Goal: Task Accomplishment & Management: Complete application form

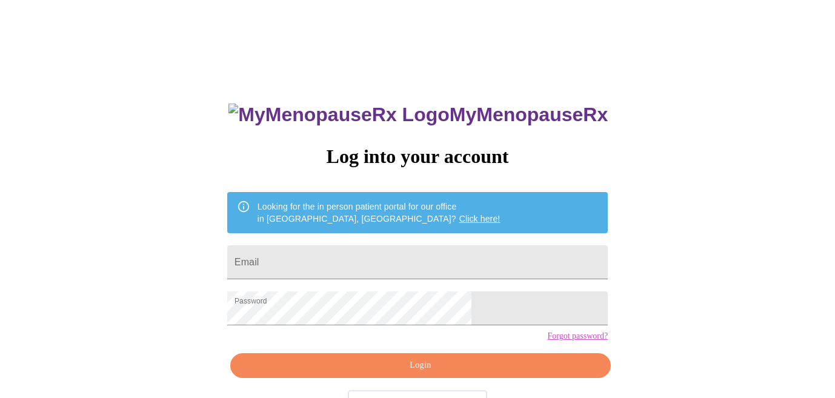
scroll to position [41, 0]
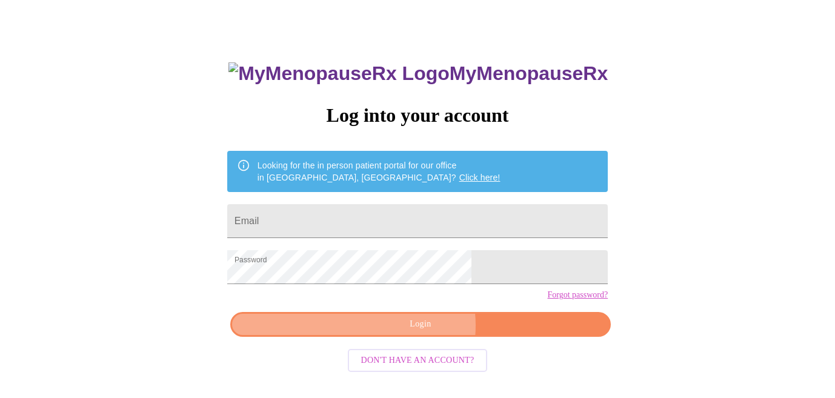
click at [419, 332] on span "Login" at bounding box center [420, 324] width 353 height 15
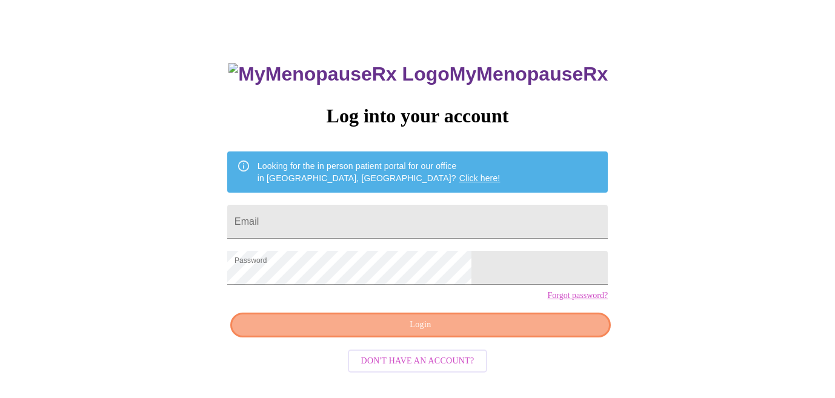
click at [498, 333] on span "Login" at bounding box center [420, 325] width 353 height 15
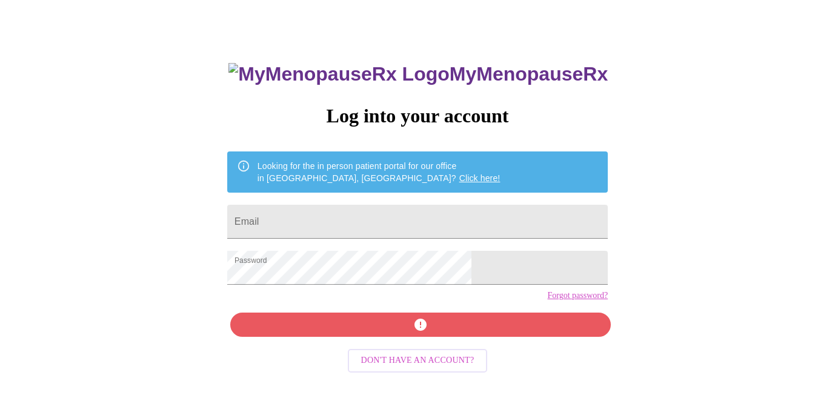
click at [353, 245] on div "MyMenopauseRx Log into your account Looking for the in person patient portal fo…" at bounding box center [417, 243] width 405 height 398
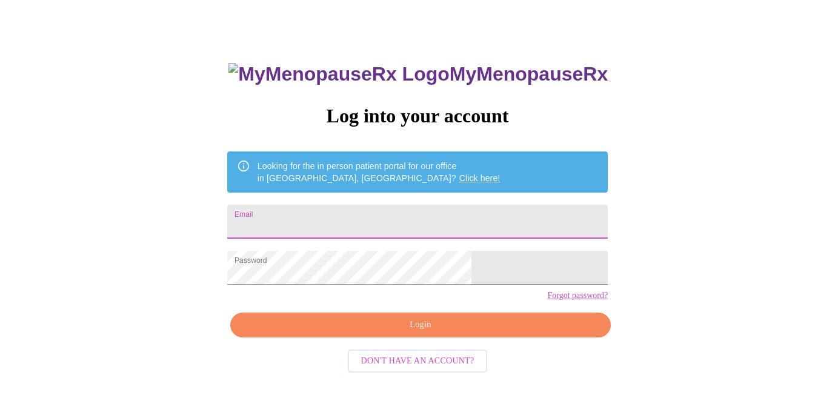
drag, startPoint x: 353, startPoint y: 222, endPoint x: 353, endPoint y: 211, distance: 11.5
click at [353, 221] on input "Email" at bounding box center [417, 222] width 381 height 34
type input "[EMAIL_ADDRESS][DOMAIN_NAME]"
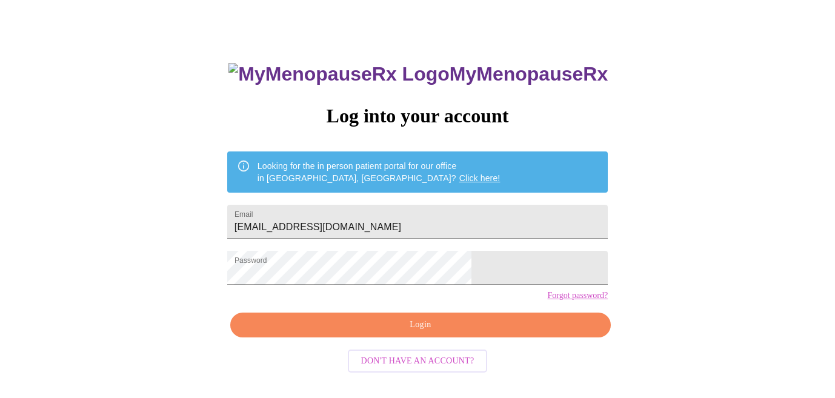
click at [318, 357] on div "MyMenopauseRx Log into your account Looking for the in person patient portal fo…" at bounding box center [417, 243] width 405 height 398
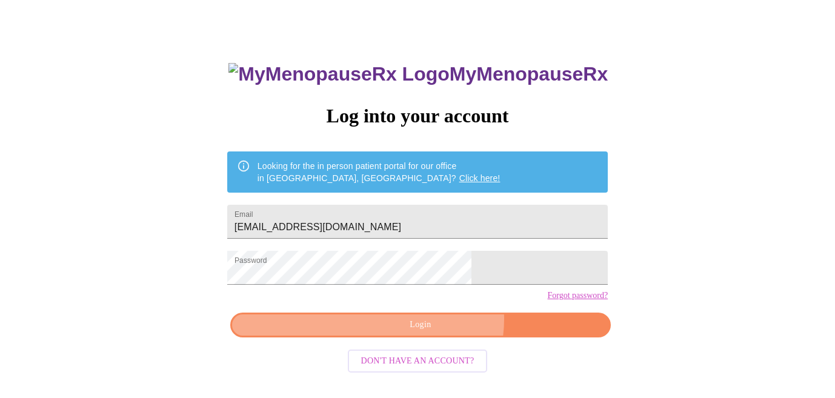
click at [435, 333] on span "Login" at bounding box center [420, 325] width 353 height 15
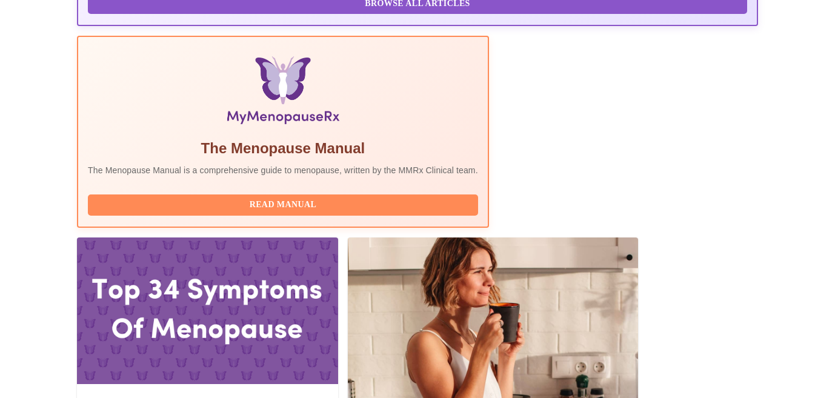
scroll to position [372, 0]
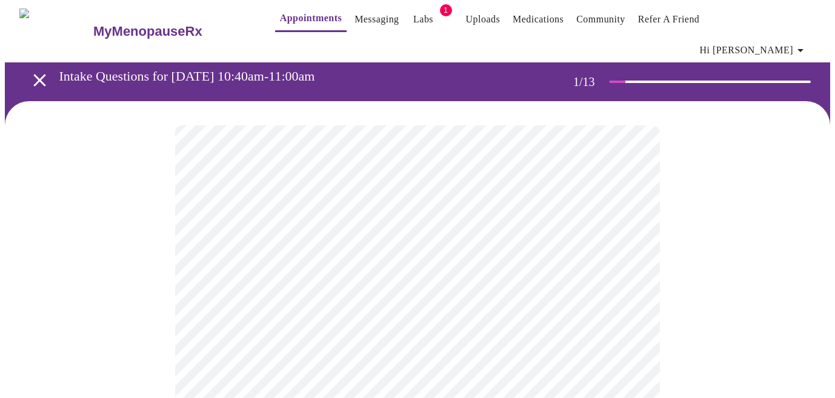
scroll to position [9, 0]
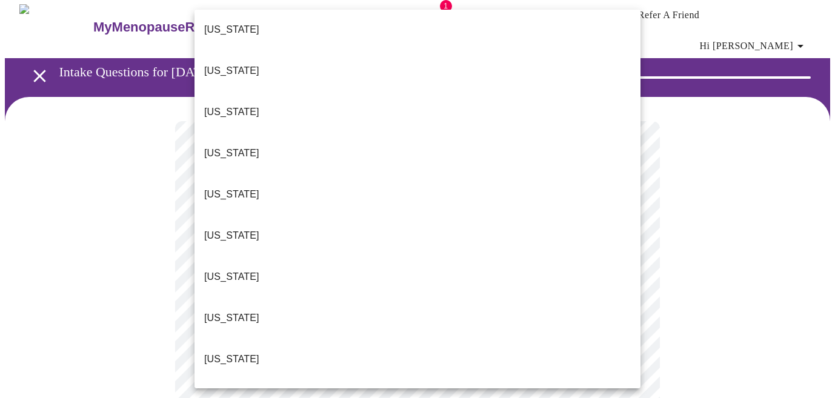
scroll to position [50, 0]
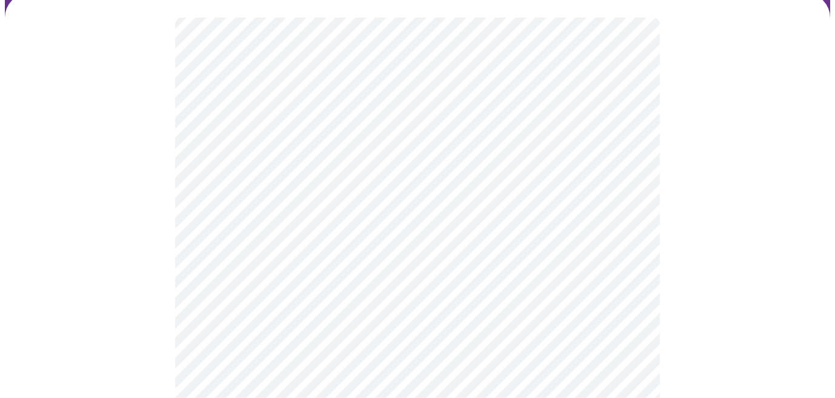
scroll to position [114, 0]
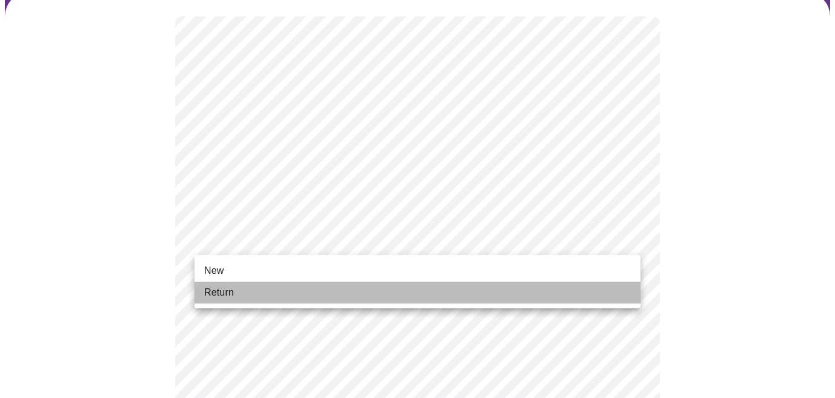
click at [455, 296] on li "Return" at bounding box center [418, 293] width 446 height 22
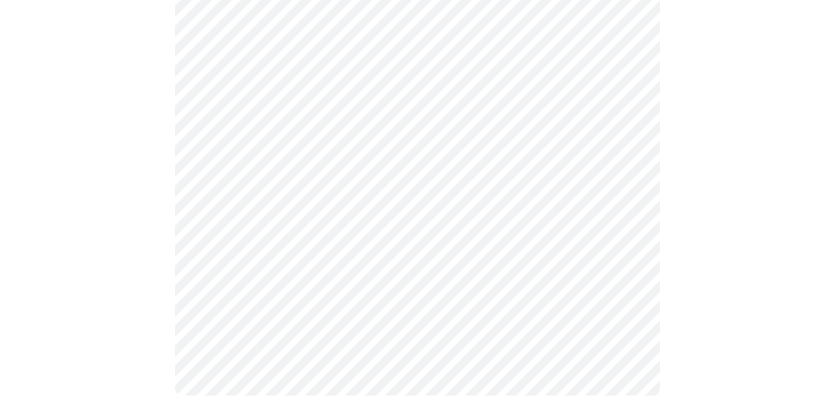
scroll to position [0, 0]
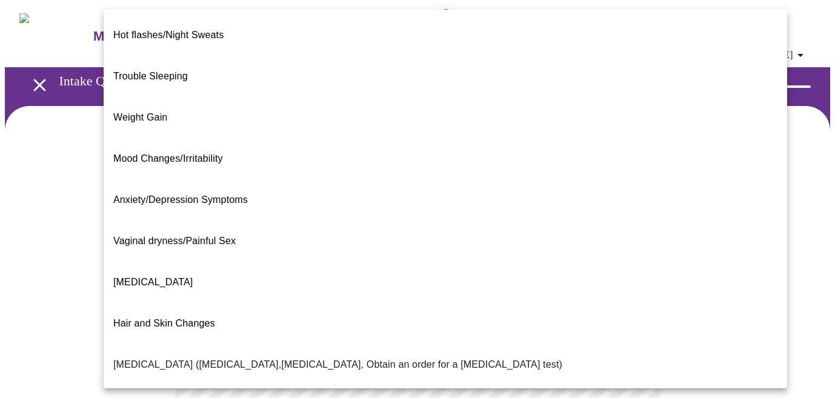
click at [636, 250] on body "MyMenopauseRx Appointments Messaging Labs 1 Uploads Medications Community Refer…" at bounding box center [417, 377] width 825 height 745
click at [41, 284] on div at bounding box center [417, 199] width 835 height 398
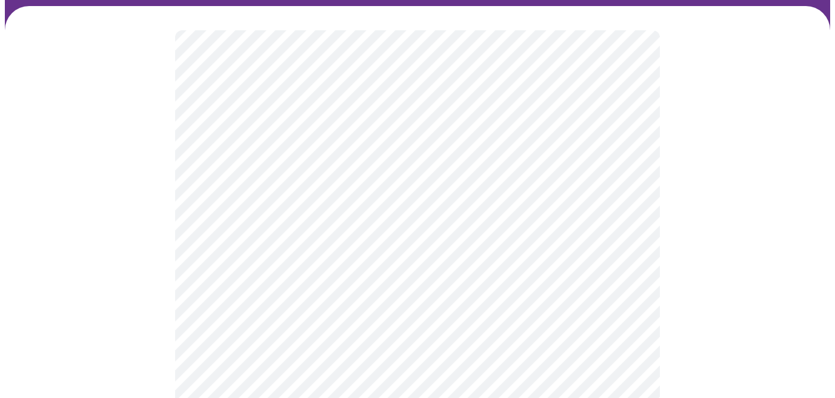
scroll to position [99, 0]
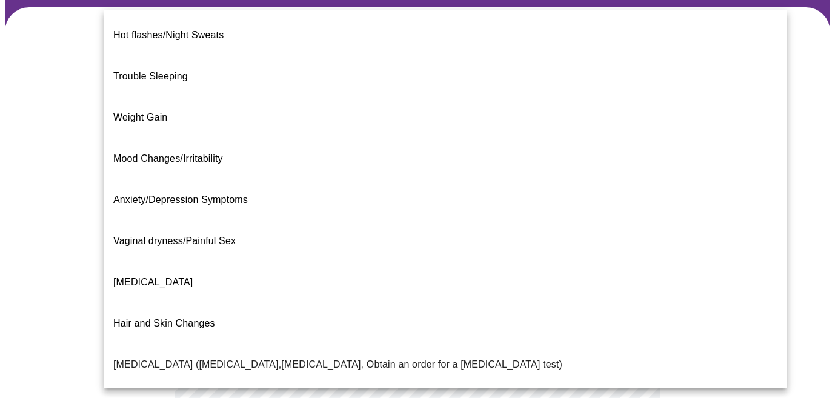
click at [631, 150] on body "MyMenopauseRx Appointments Messaging Labs 1 Uploads Medications Community Refer…" at bounding box center [417, 278] width 825 height 745
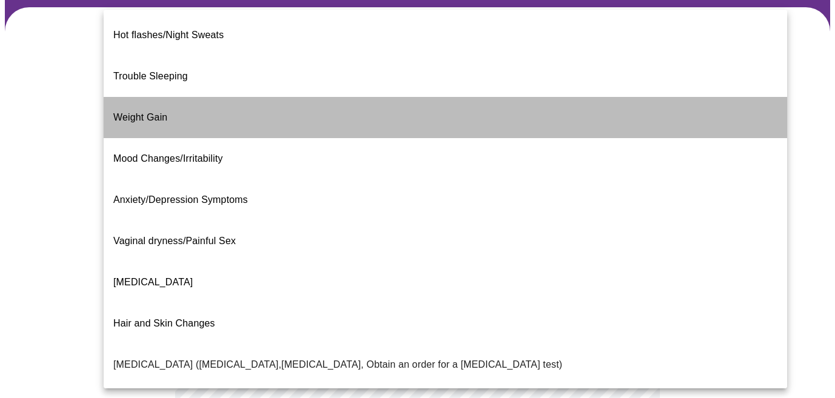
click at [603, 97] on li "Weight Gain" at bounding box center [446, 117] width 684 height 41
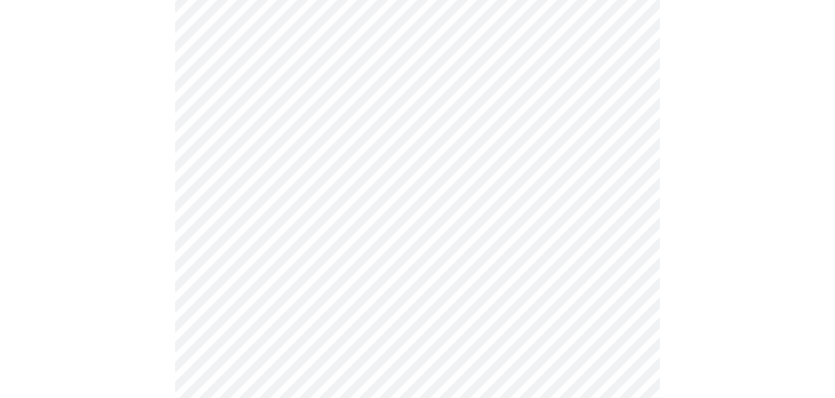
scroll to position [272, 0]
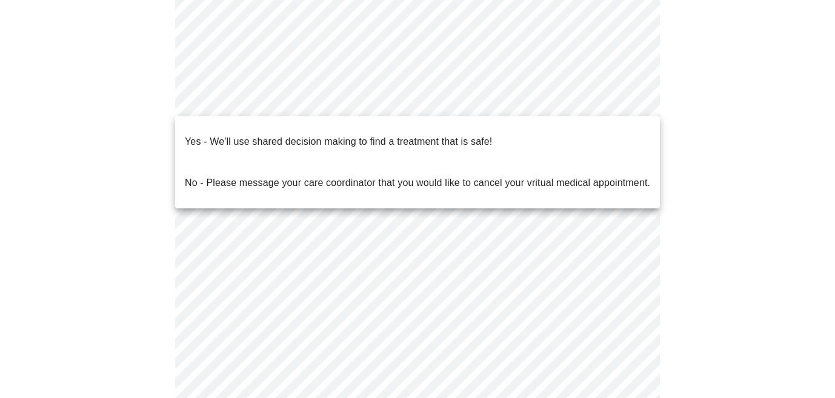
click at [630, 98] on body "MyMenopauseRx Appointments Messaging Labs 1 Uploads Medications Community Refer…" at bounding box center [417, 102] width 825 height 738
click at [773, 85] on div at bounding box center [417, 199] width 835 height 398
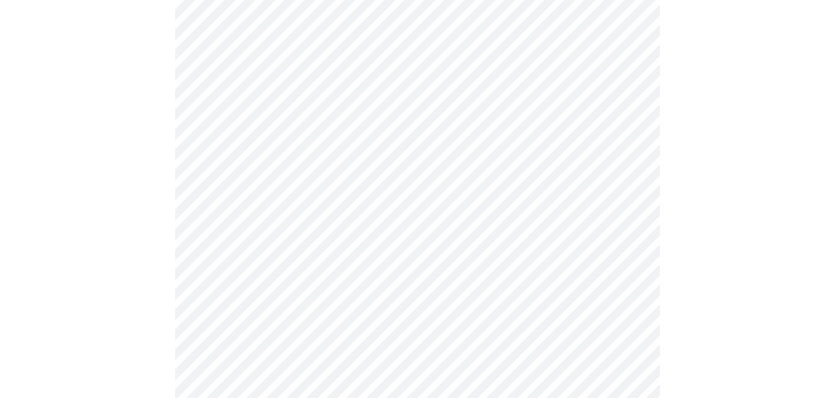
scroll to position [260, 0]
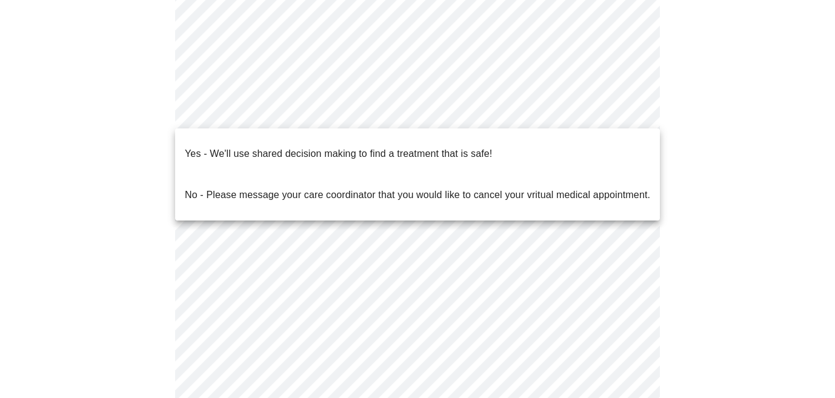
click at [628, 108] on body "MyMenopauseRx Appointments Messaging Labs 1 Uploads Medications Community Refer…" at bounding box center [417, 114] width 825 height 738
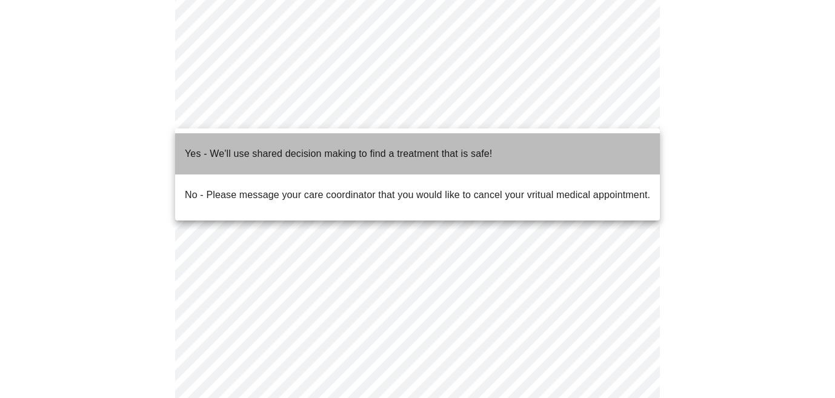
click at [530, 139] on li "Yes - We'll use shared decision making to find a treatment that is safe!" at bounding box center [417, 153] width 485 height 41
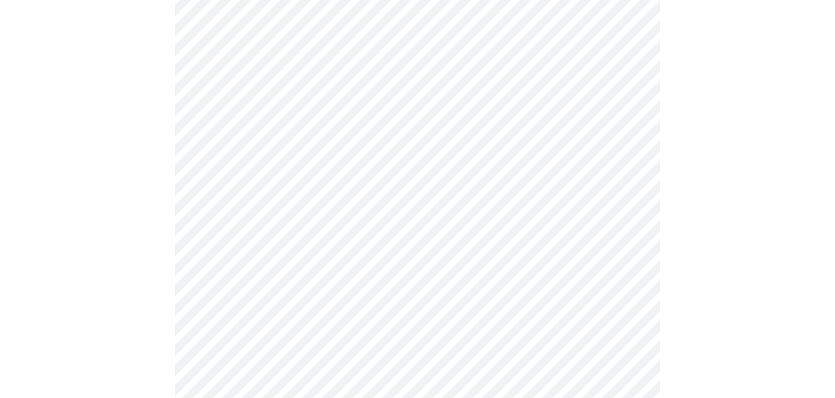
scroll to position [289, 0]
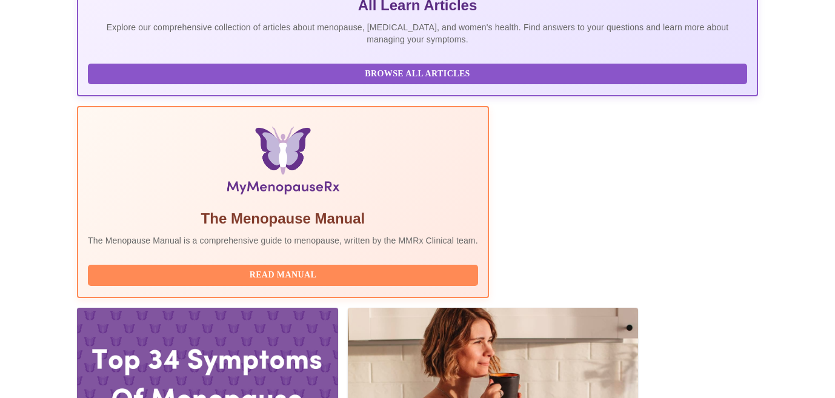
scroll to position [299, 0]
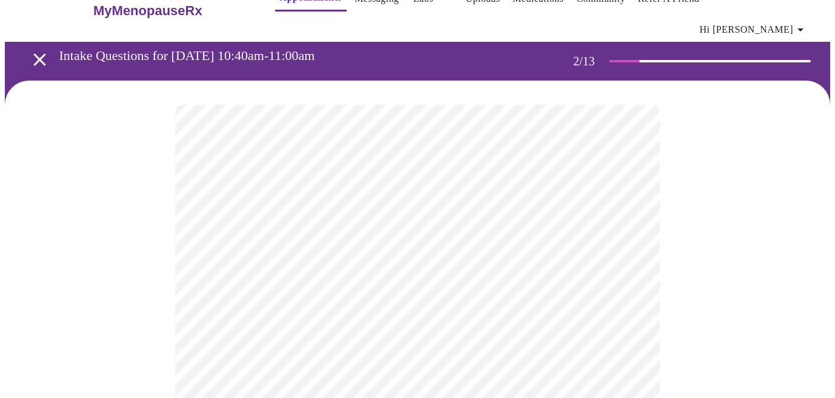
scroll to position [10, 0]
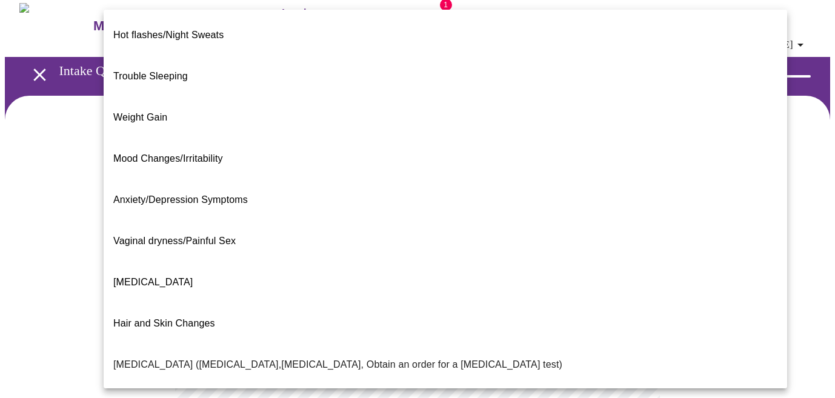
click at [574, 231] on body "MyMenopauseRx Appointments Messaging Labs 1 Uploads Medications Community Refer…" at bounding box center [417, 367] width 825 height 745
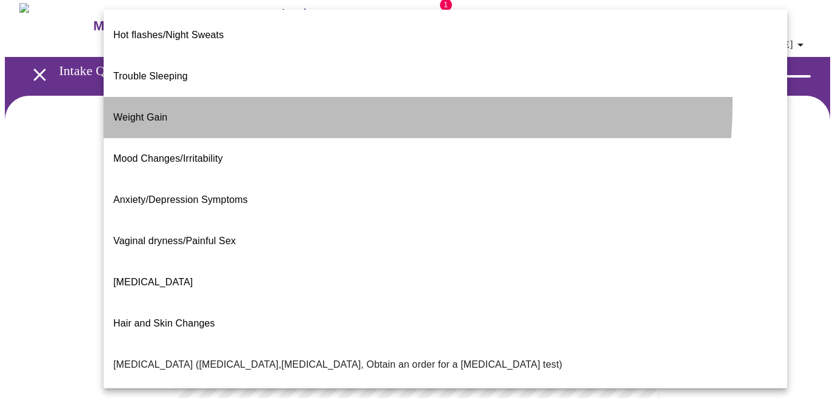
click at [359, 97] on li "Weight Gain" at bounding box center [446, 117] width 684 height 41
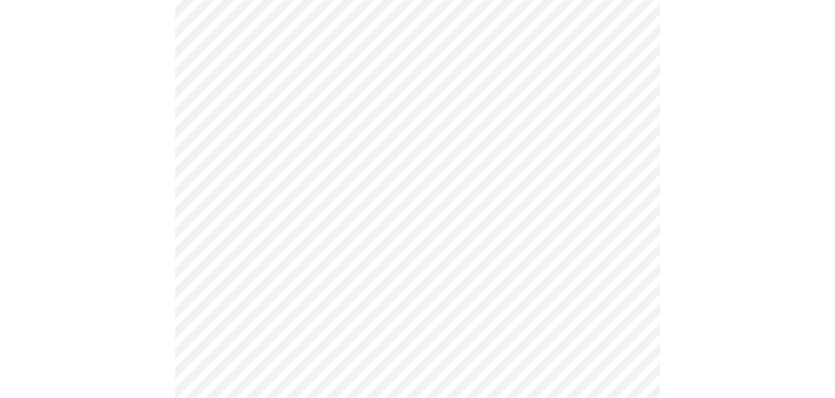
scroll to position [178, 0]
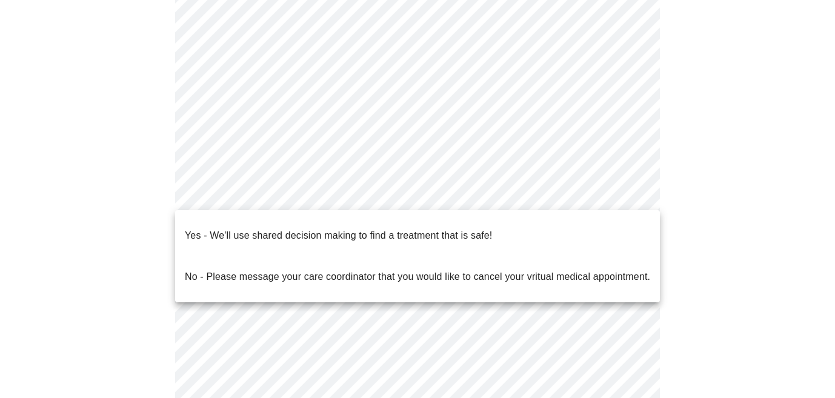
click at [627, 188] on body "MyMenopauseRx Appointments Messaging Labs 1 Uploads Medications Community Refer…" at bounding box center [417, 196] width 825 height 738
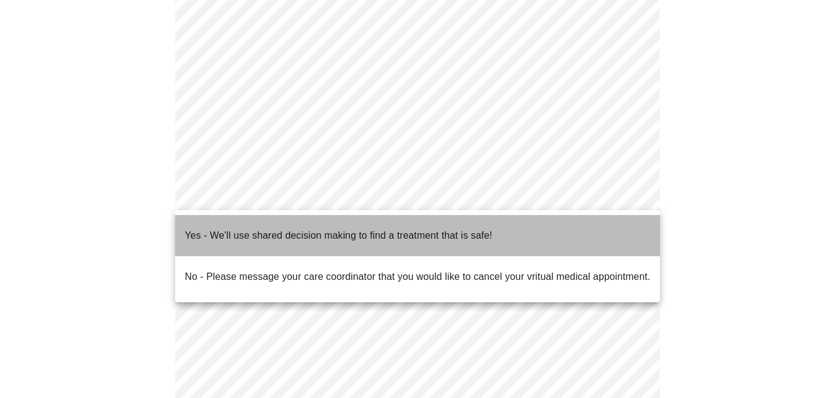
click at [512, 231] on li "Yes - We'll use shared decision making to find a treatment that is safe!" at bounding box center [417, 235] width 485 height 41
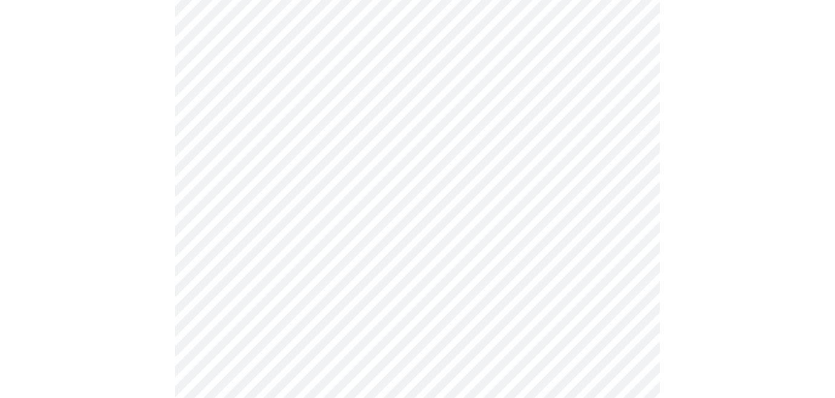
scroll to position [0, 0]
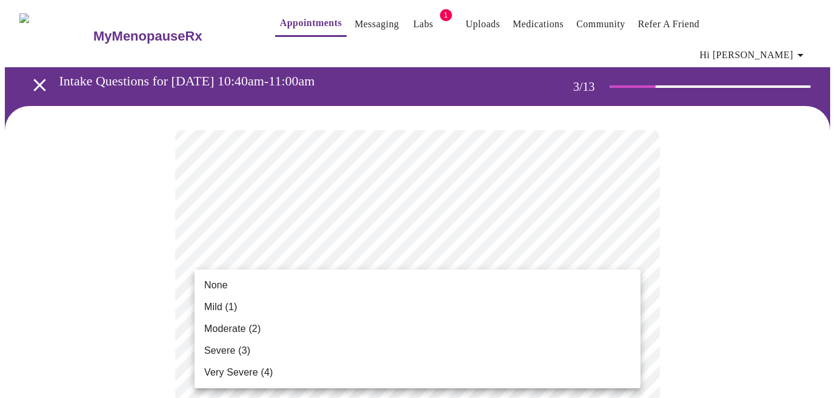
click at [350, 282] on li "None" at bounding box center [418, 286] width 446 height 22
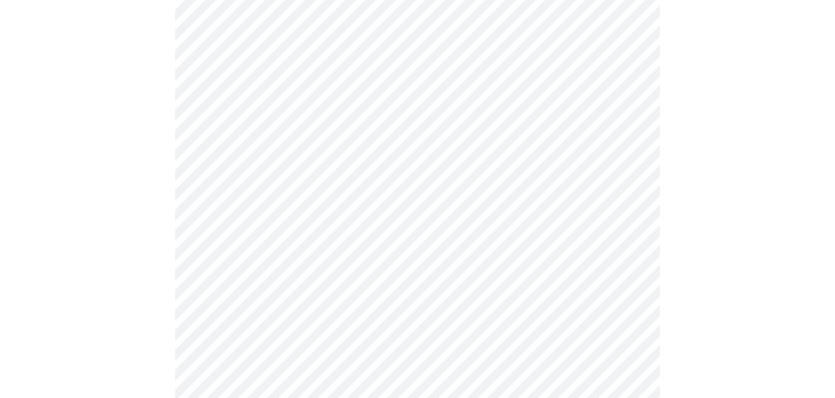
scroll to position [182, 0]
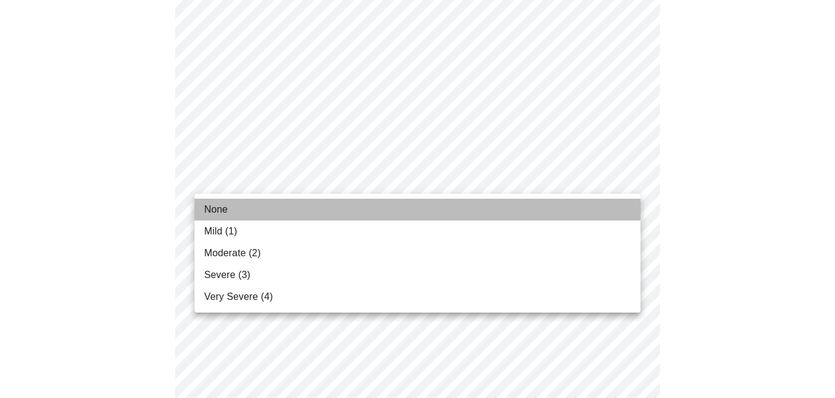
click at [552, 210] on li "None" at bounding box center [418, 210] width 446 height 22
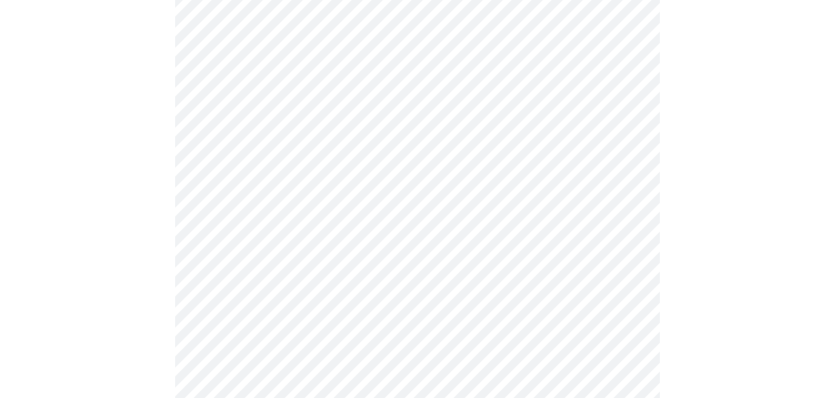
scroll to position [206, 0]
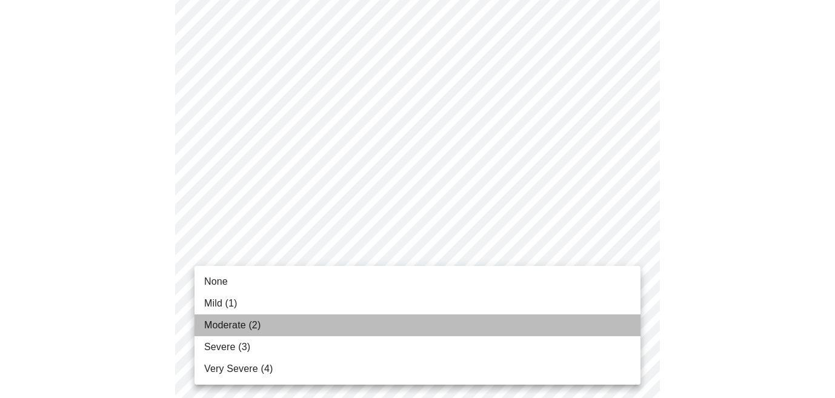
click at [533, 324] on li "Moderate (2)" at bounding box center [418, 326] width 446 height 22
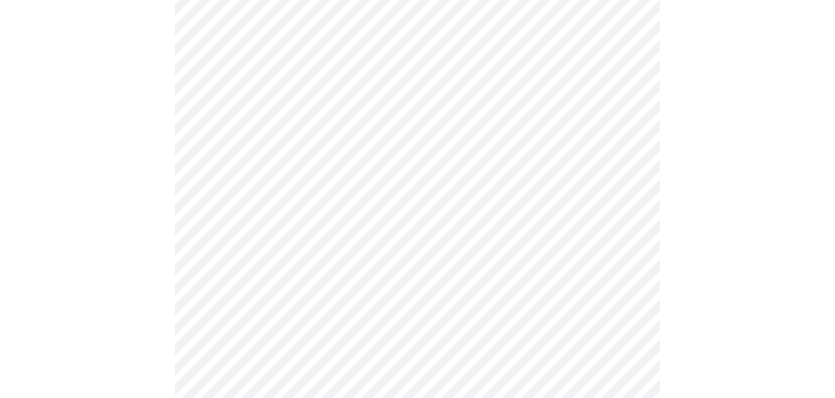
scroll to position [427, 0]
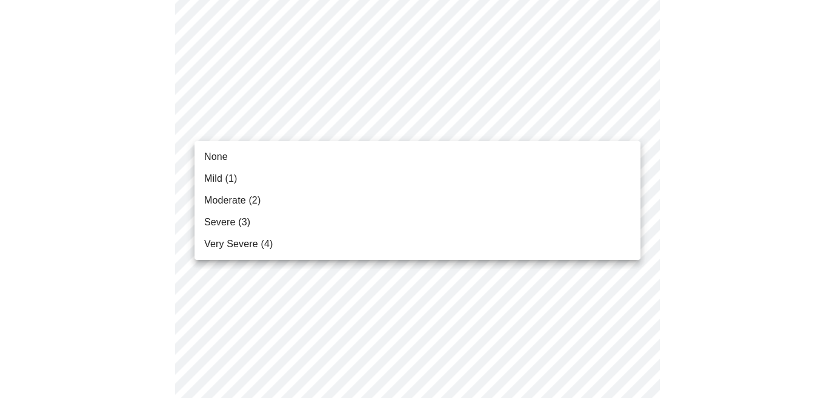
click at [608, 107] on body "MyMenopauseRx Appointments Messaging Labs 1 Uploads Medications Community Refer…" at bounding box center [417, 367] width 825 height 1578
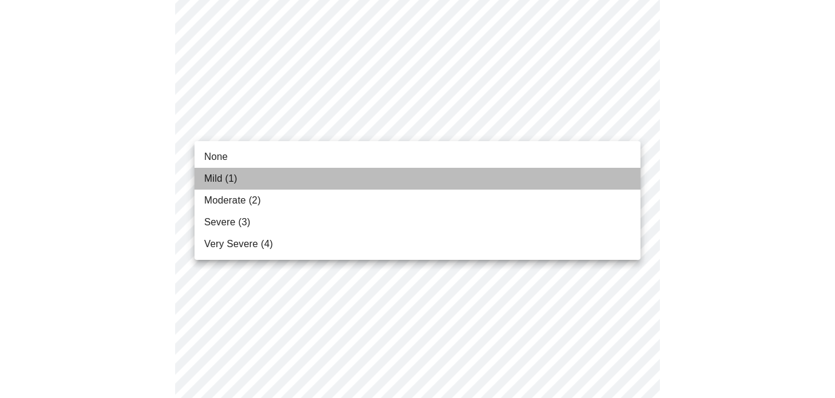
click at [523, 175] on li "Mild (1)" at bounding box center [418, 179] width 446 height 22
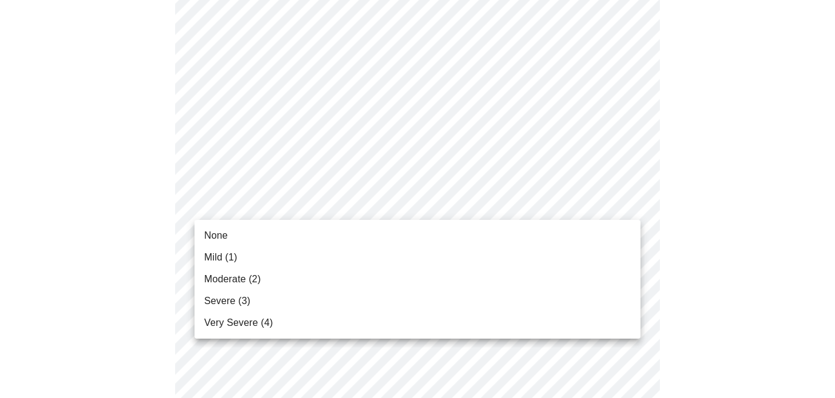
click at [587, 198] on body "MyMenopauseRx Appointments Messaging Labs 1 Uploads Medications Community Refer…" at bounding box center [417, 358] width 825 height 1561
click at [555, 248] on li "Mild (1)" at bounding box center [418, 258] width 446 height 22
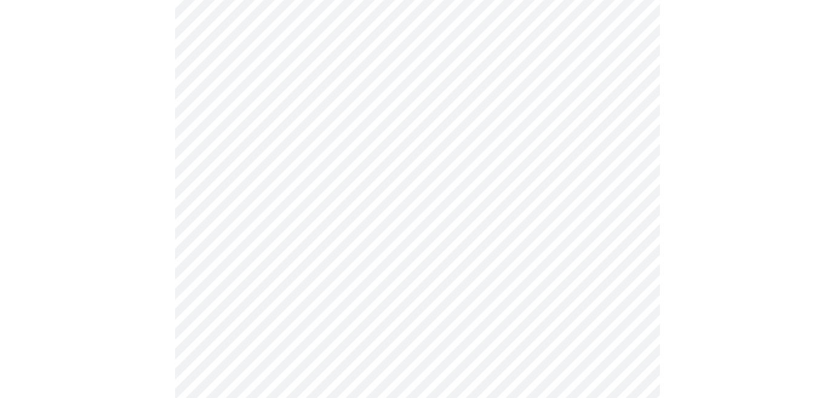
scroll to position [510, 0]
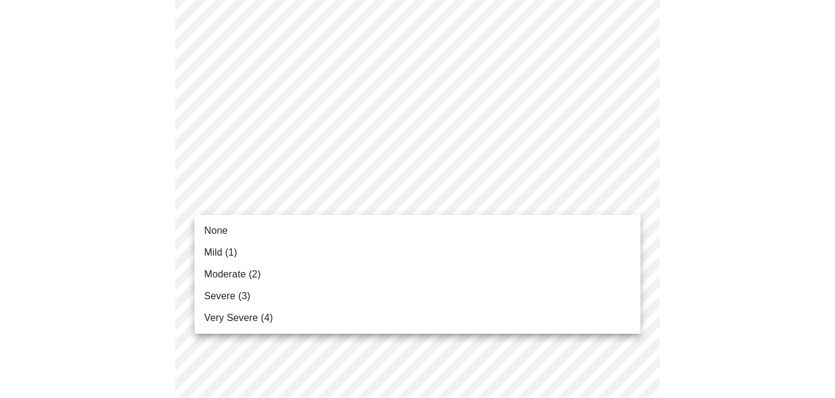
click at [606, 196] on body "MyMenopauseRx Appointments Messaging Labs 1 Uploads Medications Community Refer…" at bounding box center [417, 267] width 825 height 1544
click at [513, 256] on li "Mild (1)" at bounding box center [418, 253] width 446 height 22
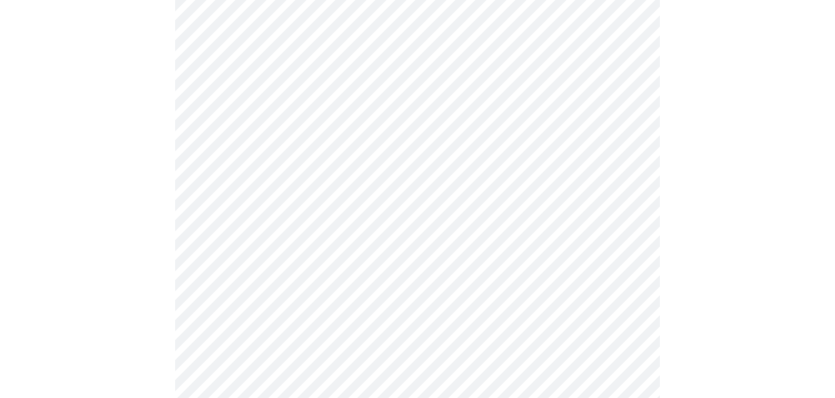
scroll to position [615, 0]
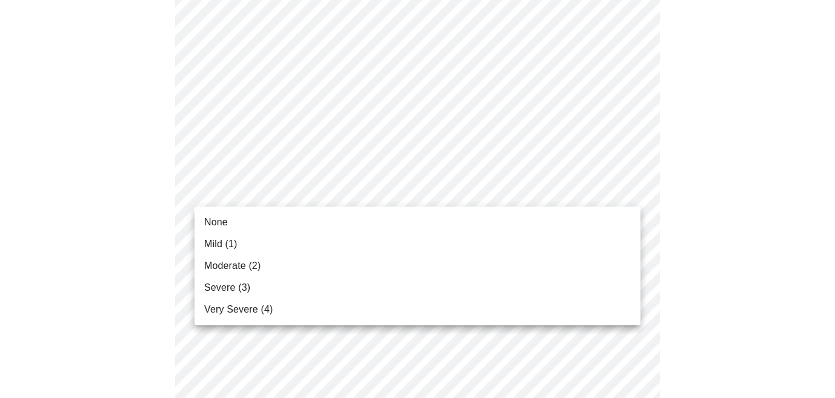
click at [542, 188] on body "MyMenopauseRx Appointments Messaging Labs 1 Uploads Medications Community Refer…" at bounding box center [417, 153] width 825 height 1527
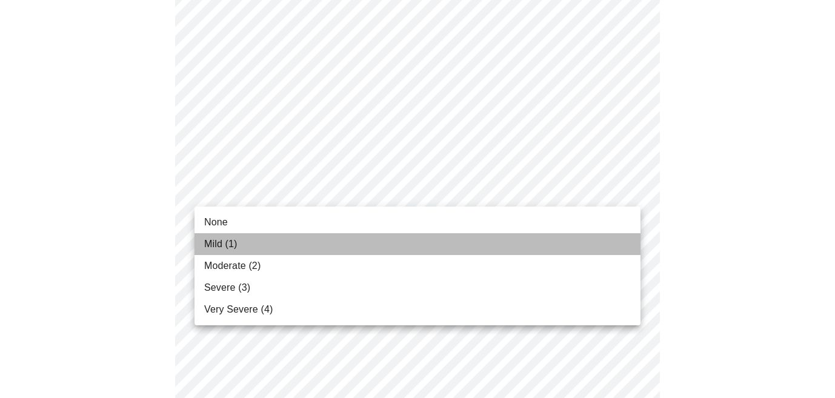
click at [253, 236] on li "Mild (1)" at bounding box center [418, 244] width 446 height 22
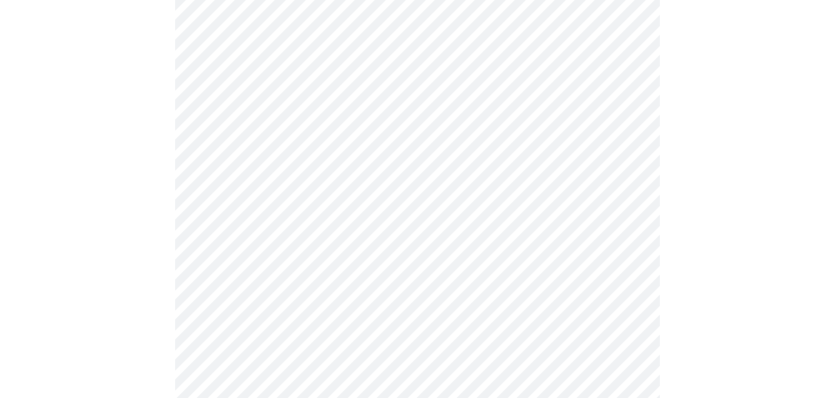
scroll to position [665, 0]
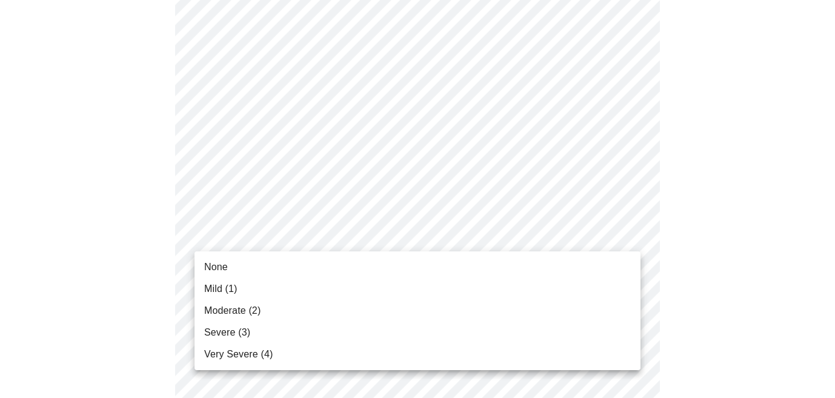
click at [346, 225] on body "MyMenopauseRx Appointments Messaging Labs 1 Uploads Medications Community Refer…" at bounding box center [417, 94] width 825 height 1510
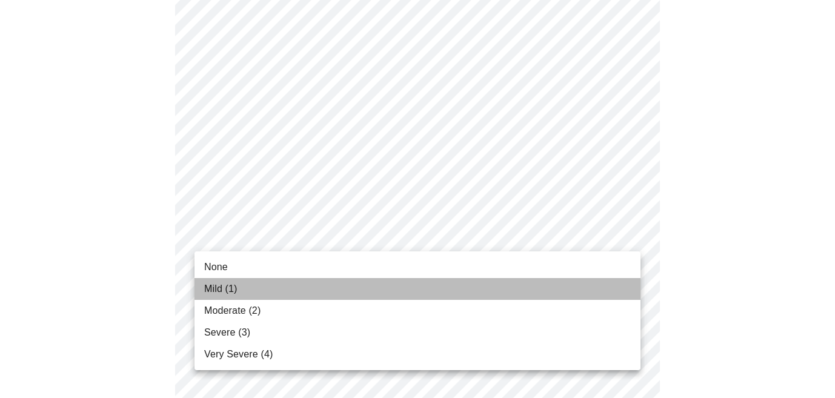
click at [323, 284] on li "Mild (1)" at bounding box center [418, 289] width 446 height 22
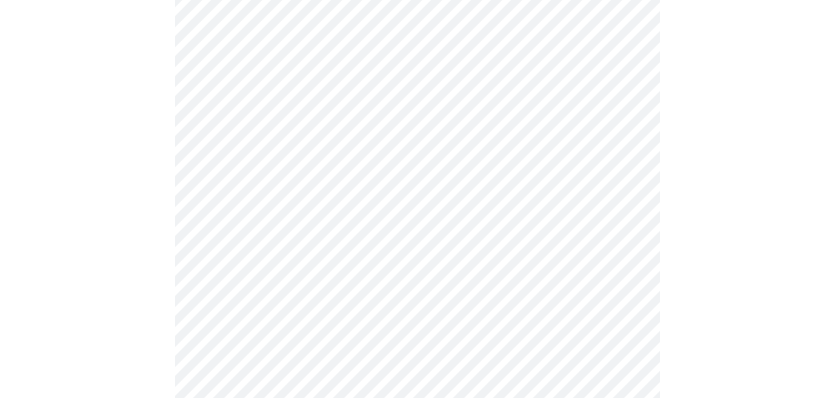
scroll to position [716, 0]
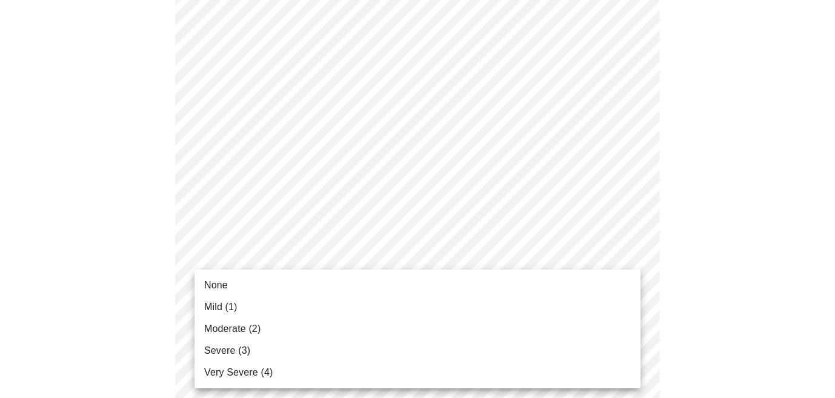
click at [334, 292] on body "MyMenopauseRx Appointments Messaging Labs 1 Uploads Medications Community Refer…" at bounding box center [417, 35] width 825 height 1493
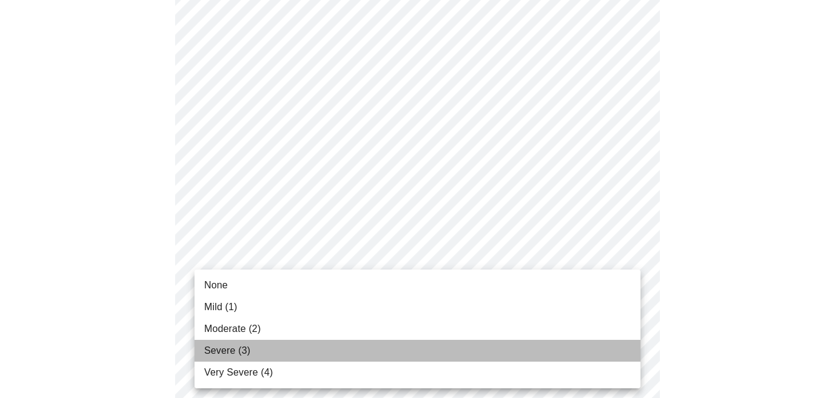
click at [307, 344] on li "Severe (3)" at bounding box center [418, 351] width 446 height 22
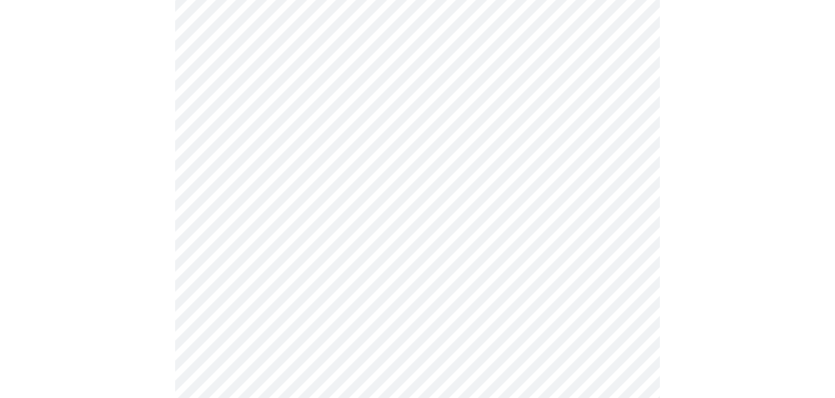
scroll to position [794, 0]
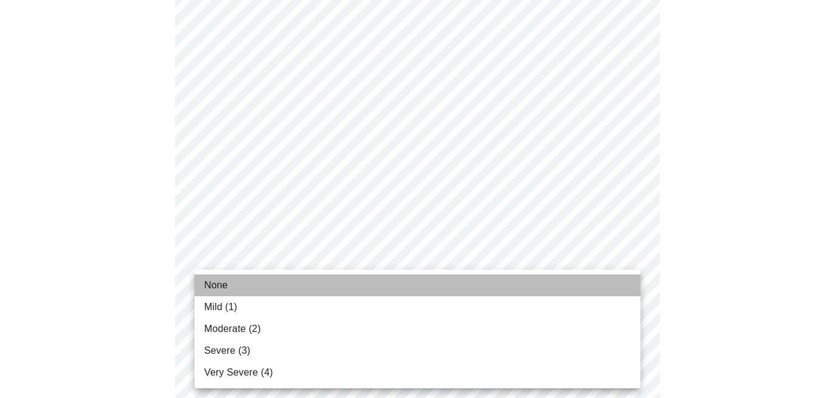
click at [322, 281] on li "None" at bounding box center [418, 286] width 446 height 22
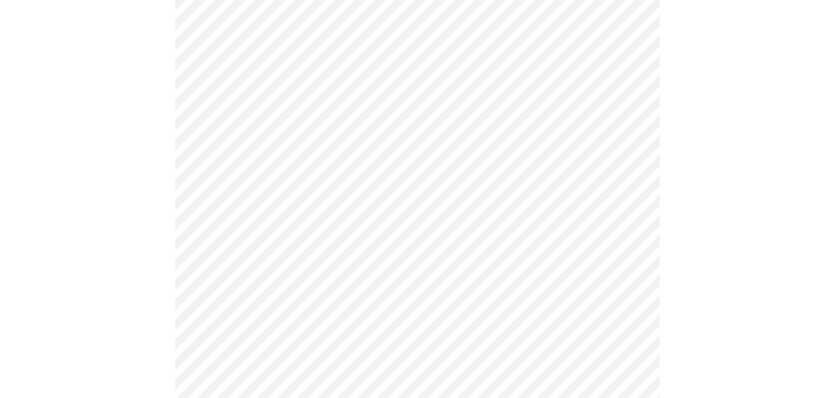
scroll to position [872, 0]
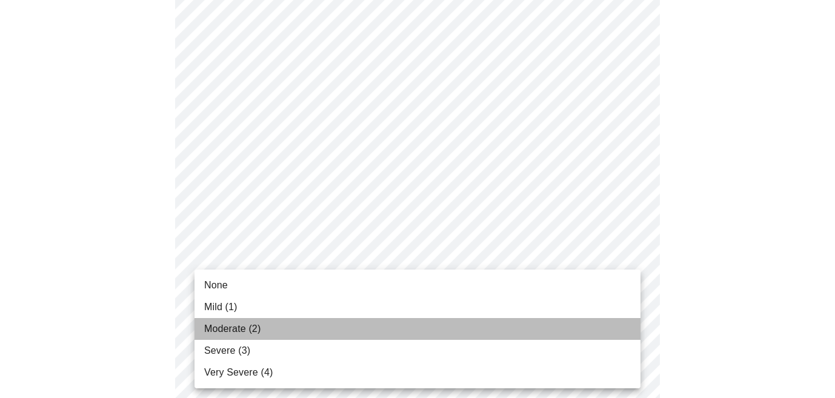
click at [330, 332] on li "Moderate (2)" at bounding box center [418, 329] width 446 height 22
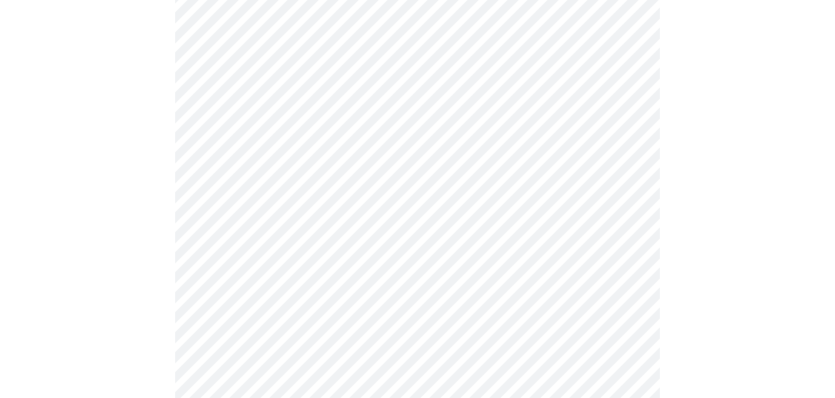
scroll to position [482, 0]
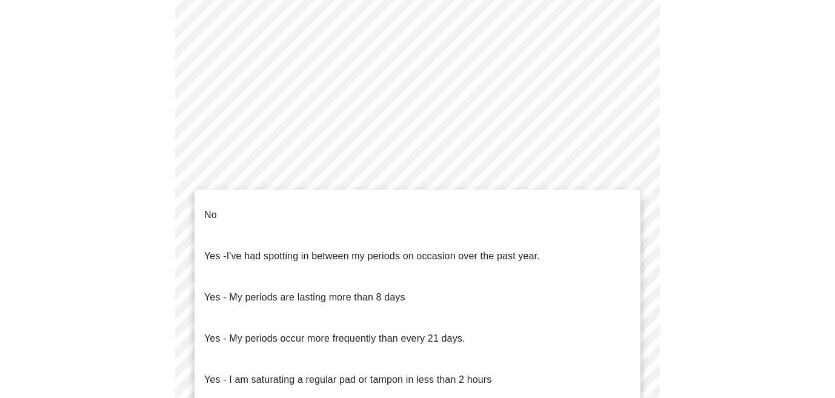
click at [628, 206] on body "MyMenopauseRx Appointments Messaging Labs 1 Uploads Medications Community Refer…" at bounding box center [417, 105] width 825 height 1164
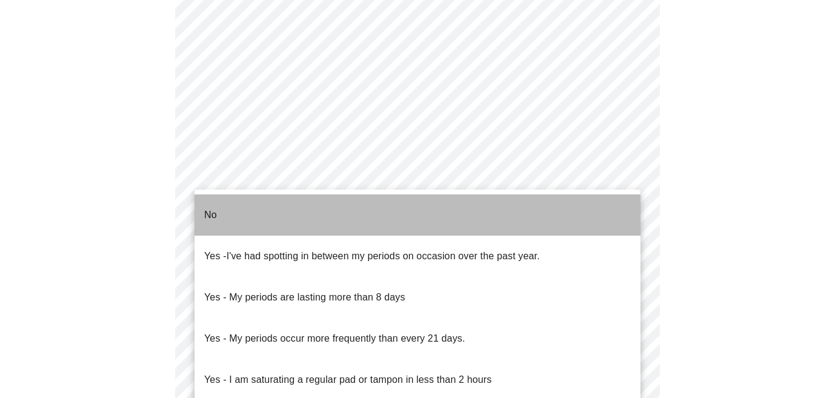
click at [610, 207] on li "No" at bounding box center [418, 215] width 446 height 41
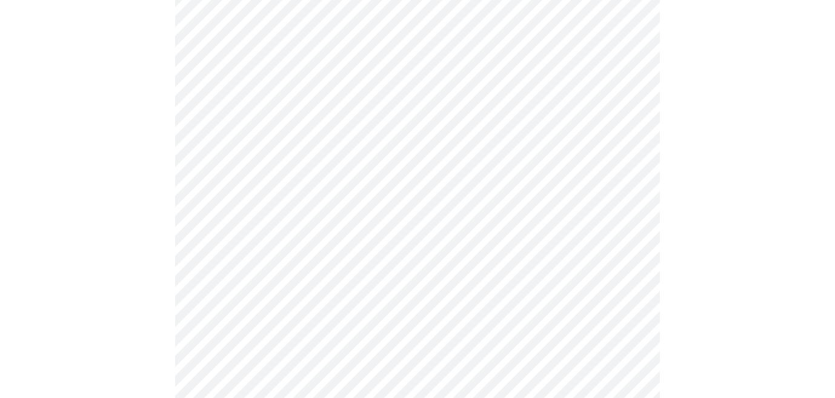
scroll to position [659, 0]
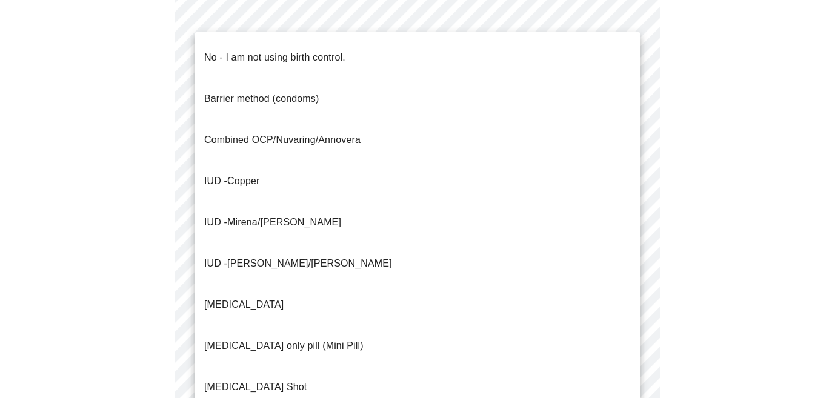
click at [595, 46] on li "No - I am not using birth control." at bounding box center [418, 57] width 446 height 41
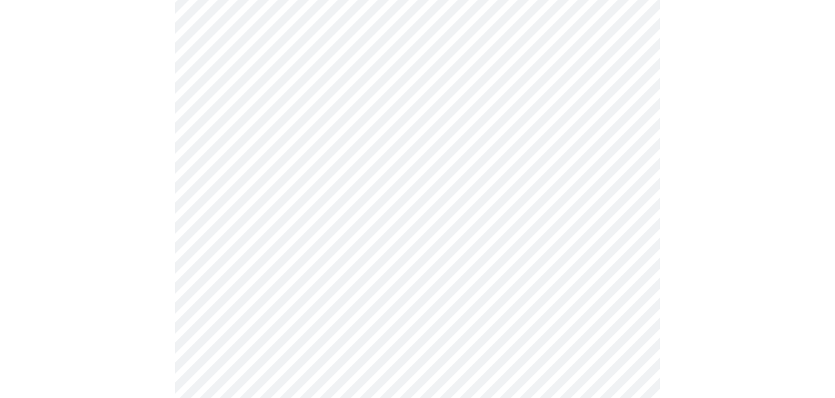
scroll to position [673, 0]
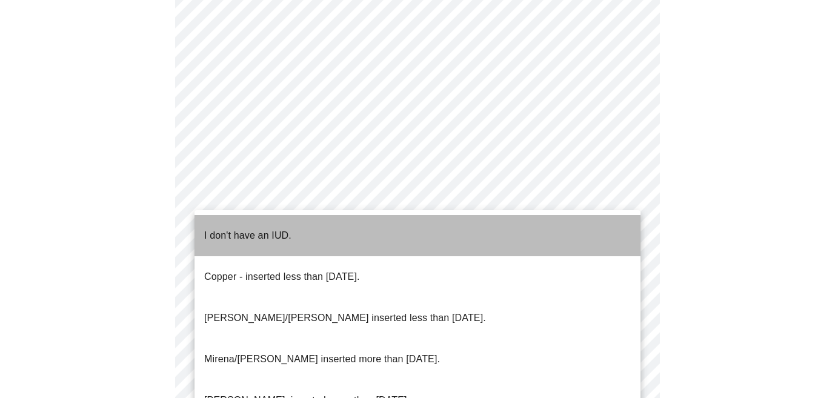
click at [613, 226] on li "I don't have an IUD." at bounding box center [418, 235] width 446 height 41
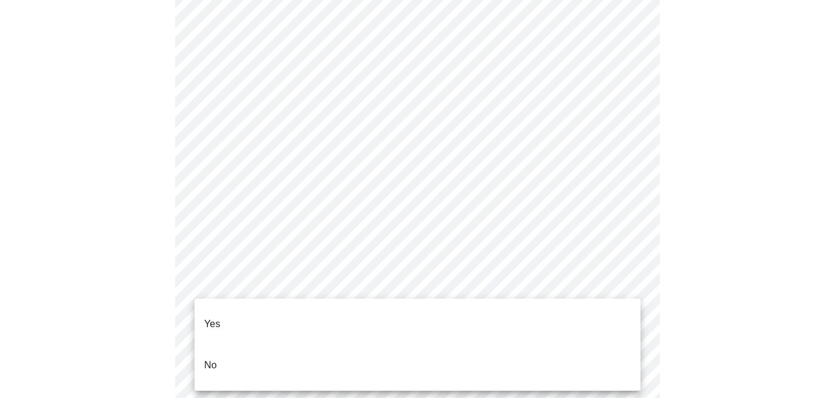
click at [606, 312] on li "Yes" at bounding box center [418, 324] width 446 height 41
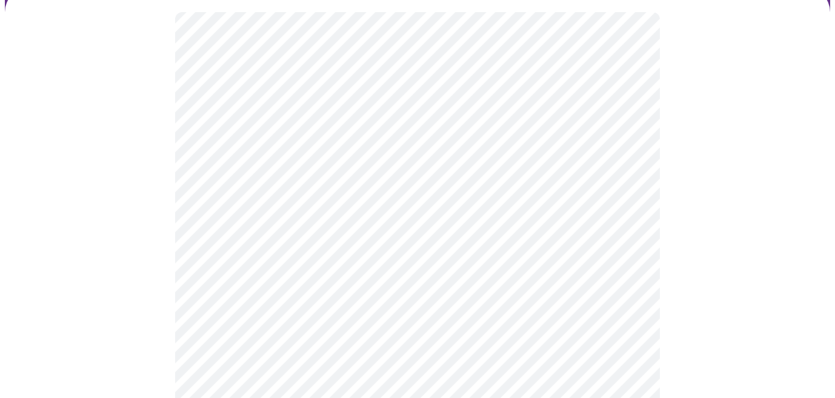
scroll to position [119, 0]
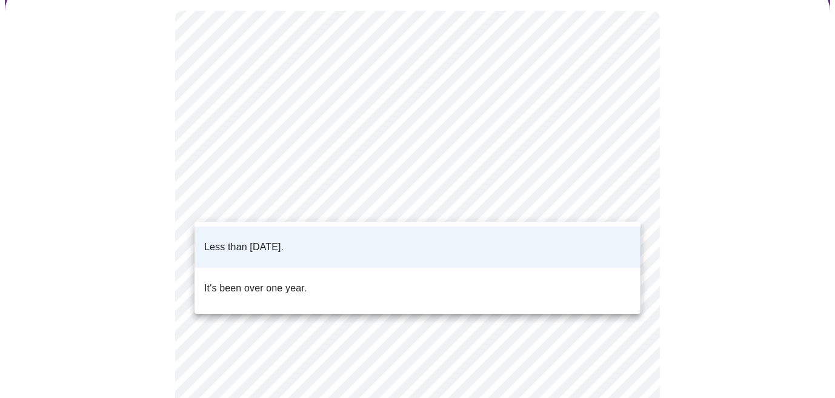
click at [633, 193] on body "MyMenopauseRx Appointments Messaging Labs 1 Uploads Medications Community Refer…" at bounding box center [417, 285] width 825 height 801
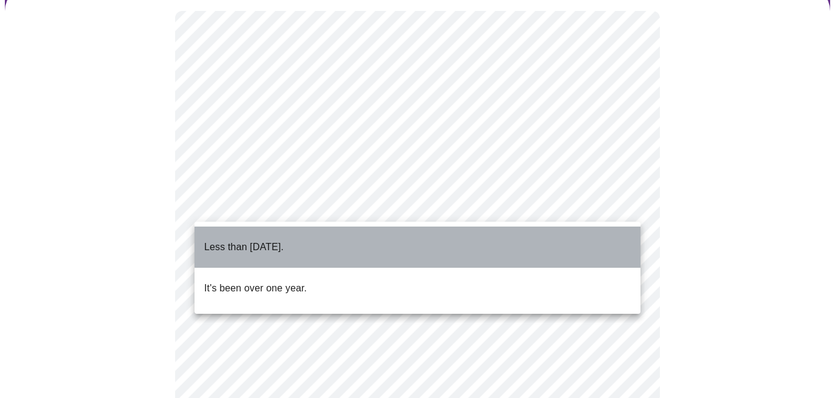
click at [606, 235] on li "Less than [DATE]." at bounding box center [418, 247] width 446 height 41
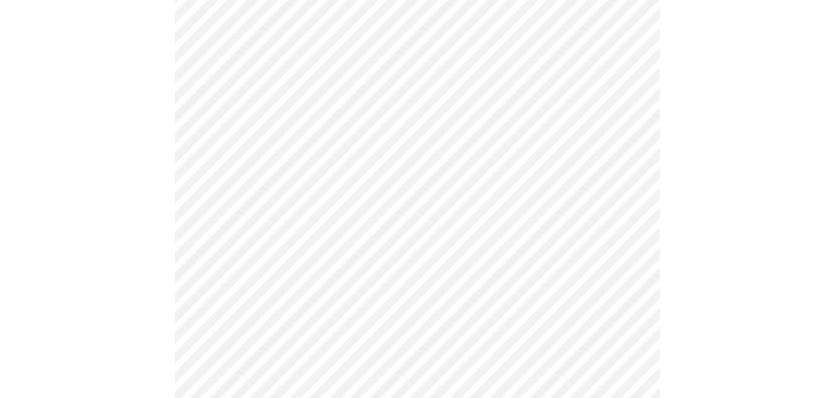
scroll to position [3124, 0]
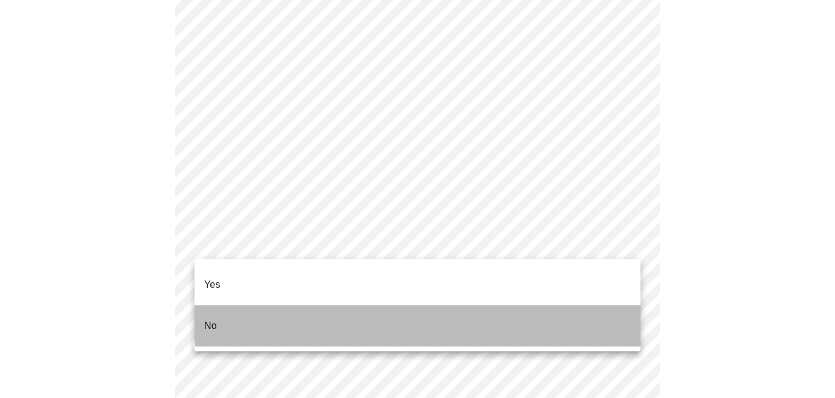
click at [432, 305] on li "No" at bounding box center [418, 325] width 446 height 41
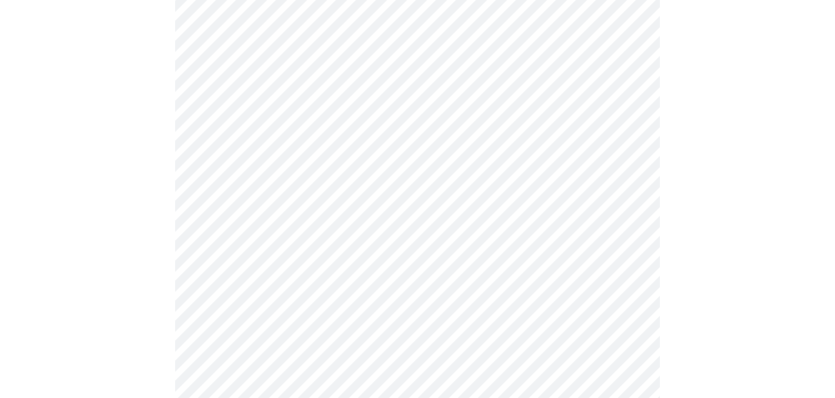
scroll to position [3371, 0]
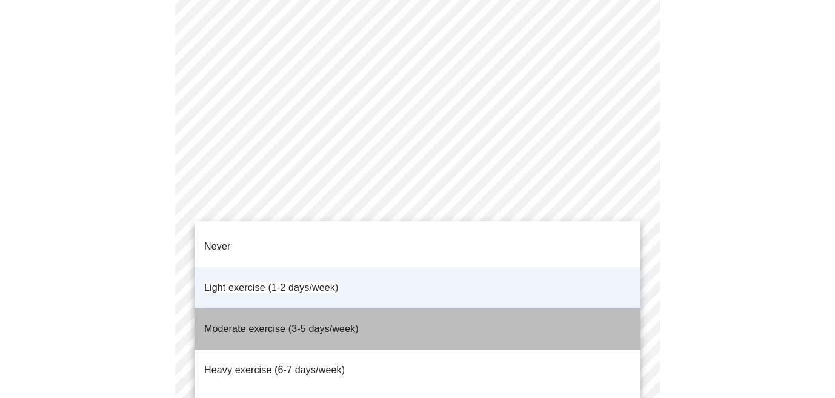
click at [604, 308] on li "Moderate exercise (3-5 days/week)" at bounding box center [418, 328] width 446 height 41
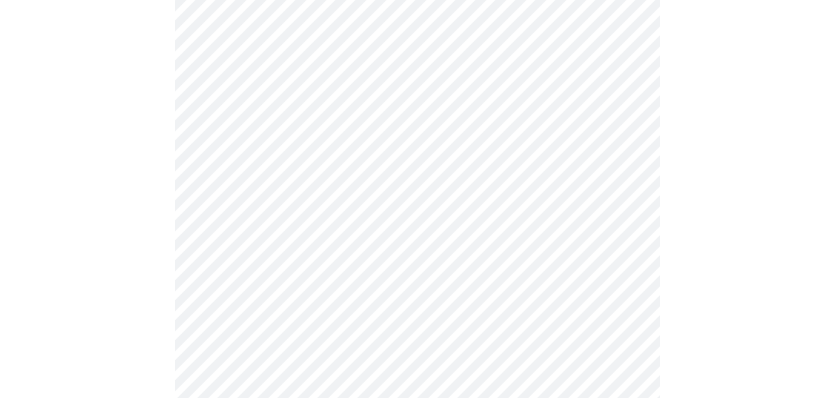
scroll to position [1168, 0]
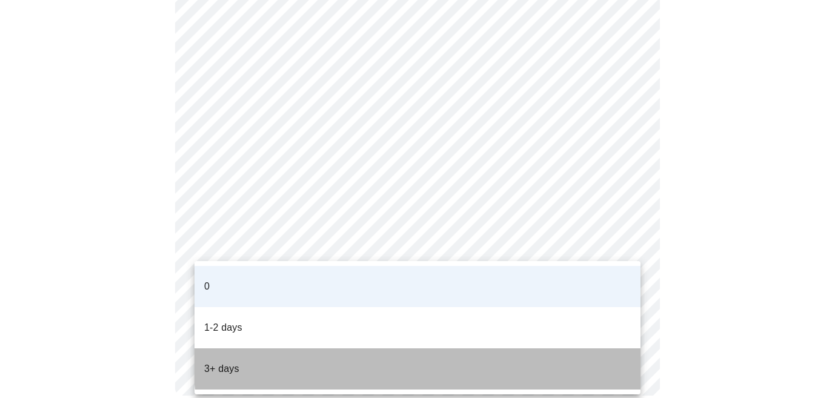
click at [519, 348] on li "3+ days" at bounding box center [418, 368] width 446 height 41
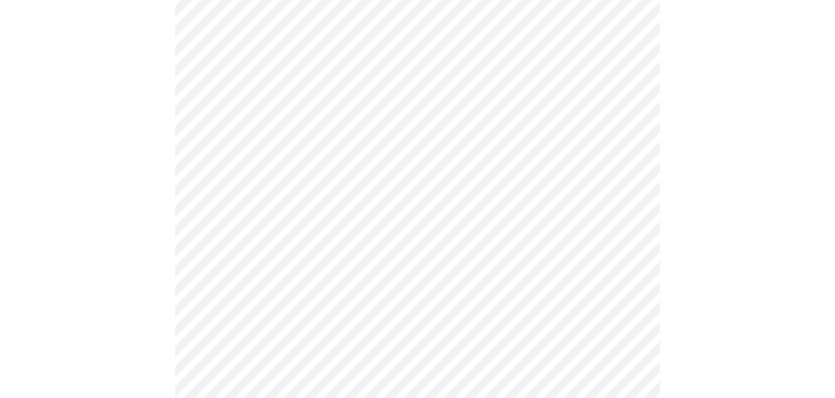
scroll to position [891, 0]
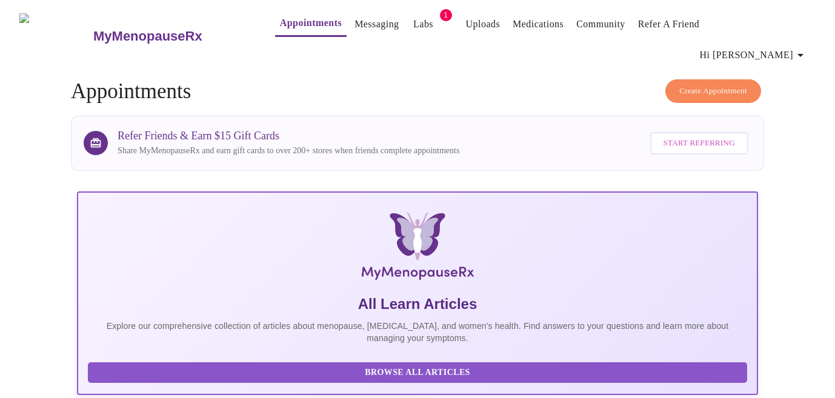
click at [413, 24] on link "Labs" at bounding box center [423, 24] width 20 height 17
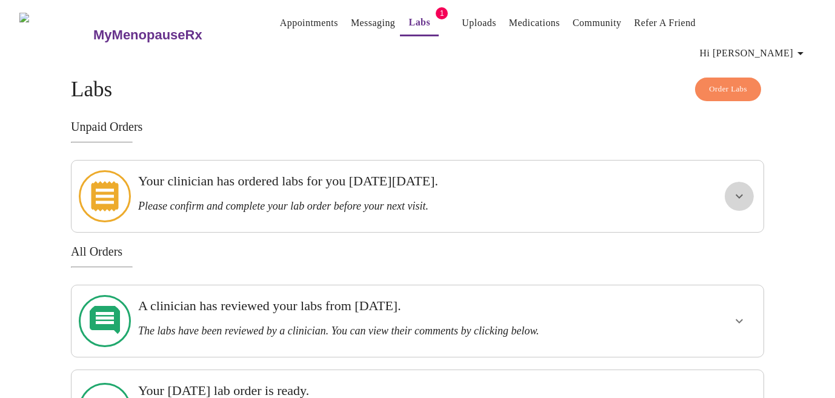
click at [739, 195] on icon "show more" at bounding box center [739, 197] width 7 height 4
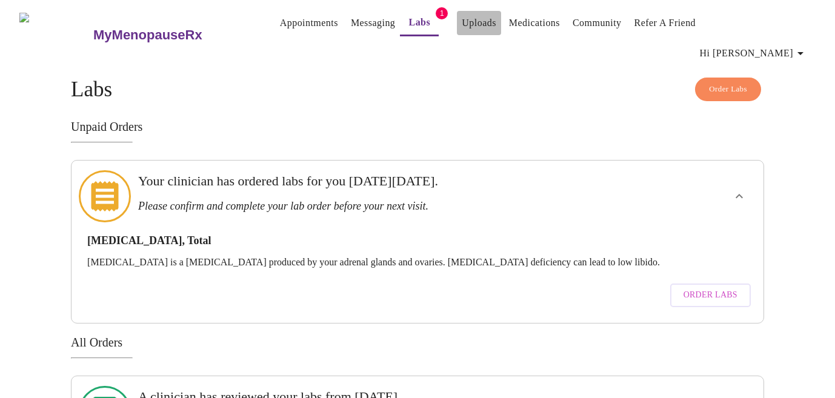
click at [475, 22] on link "Uploads" at bounding box center [479, 23] width 35 height 17
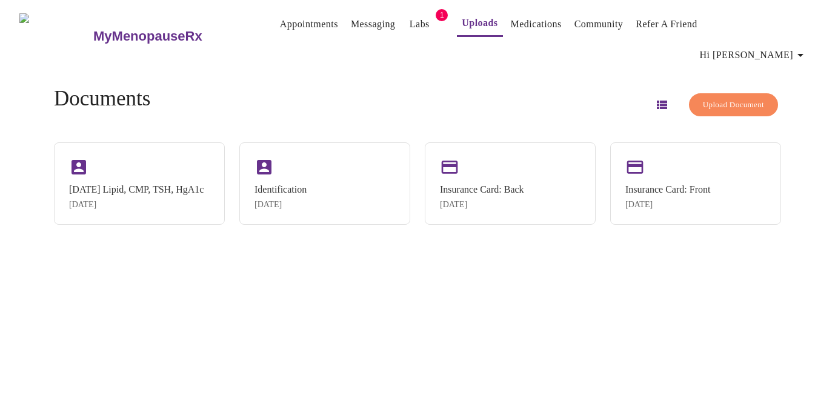
click at [724, 98] on span "Upload Document" at bounding box center [733, 105] width 61 height 14
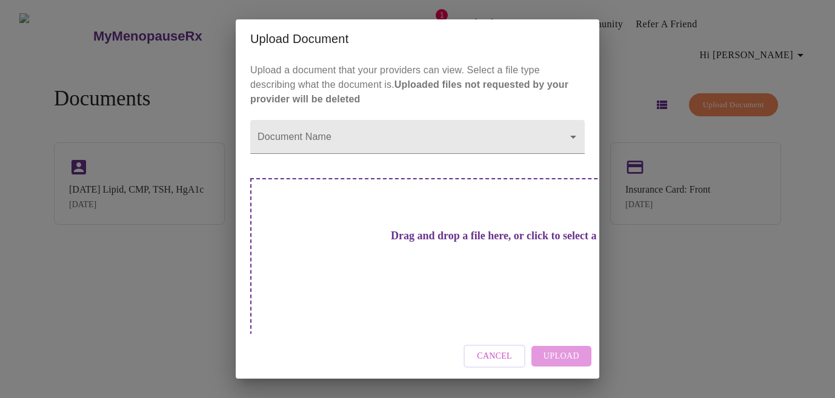
click at [564, 345] on div "Cancel Upload" at bounding box center [418, 356] width 364 height 45
click at [482, 237] on h3 "Drag and drop a file here, or click to select a file" at bounding box center [502, 236] width 335 height 13
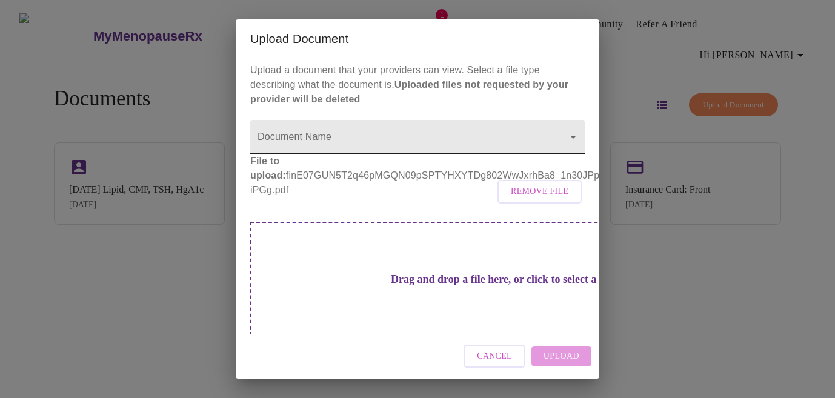
click at [423, 132] on body "MyMenopauseRx Appointments Messaging Labs 1 Uploads Medications Community Refer…" at bounding box center [417, 204] width 825 height 398
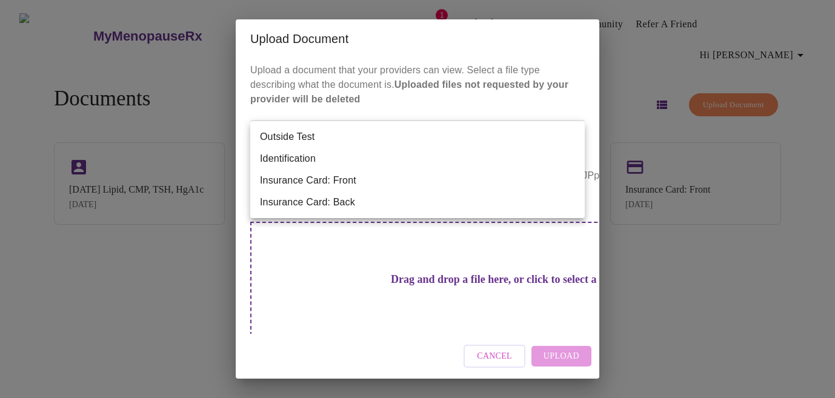
click at [424, 132] on li "Outside Test" at bounding box center [417, 137] width 335 height 22
type input "Outside Test"
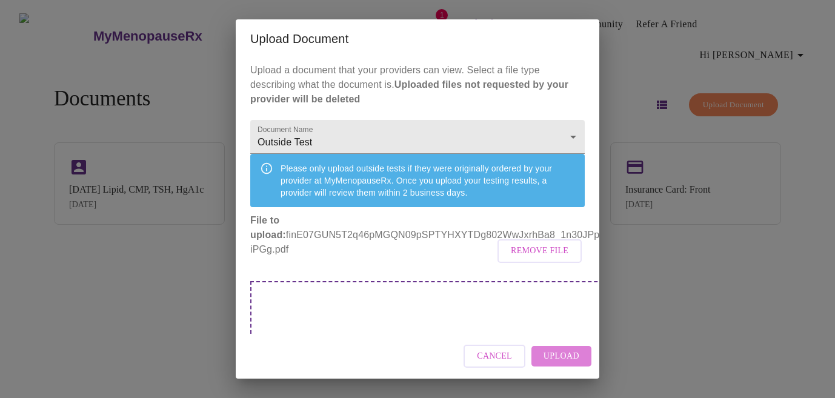
click at [564, 356] on span "Upload" at bounding box center [562, 356] width 36 height 15
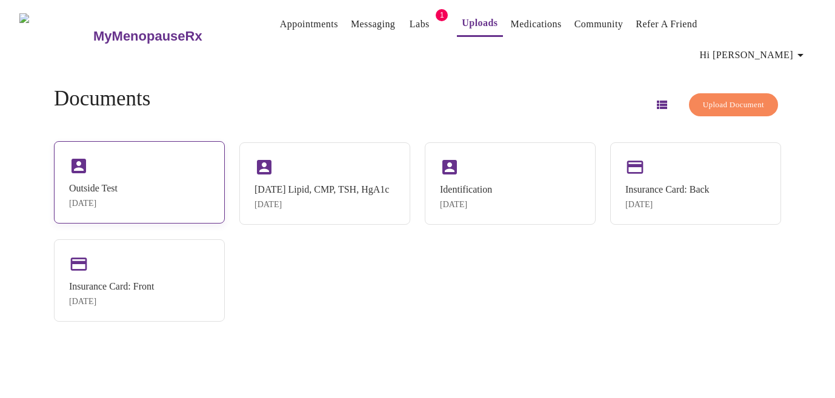
click at [110, 183] on div "Outside Test" at bounding box center [93, 188] width 48 height 11
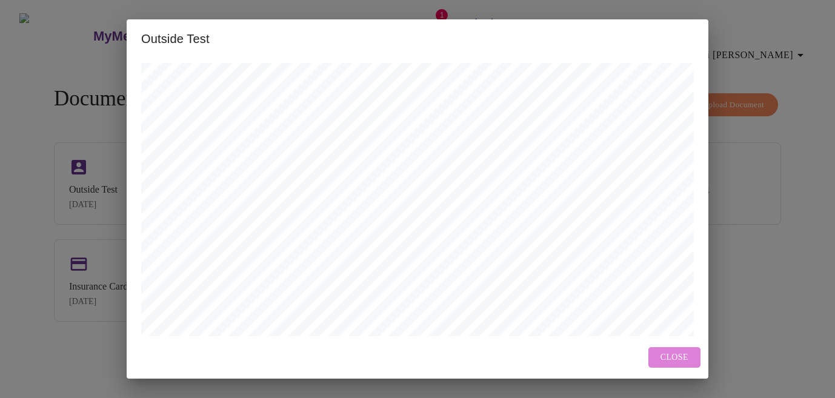
click at [679, 349] on button "Close" at bounding box center [674, 357] width 52 height 21
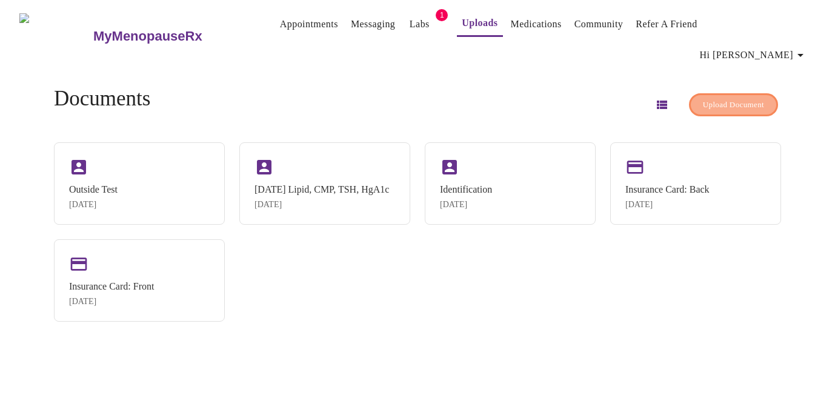
click at [715, 93] on button "Upload Document" at bounding box center [733, 105] width 89 height 24
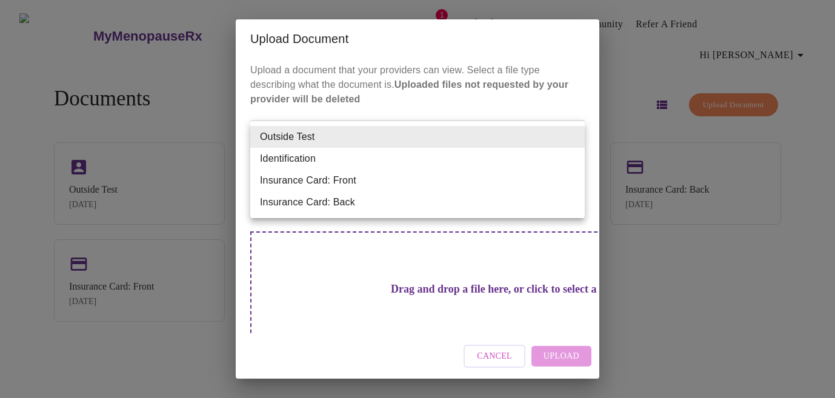
click at [500, 145] on body "MyMenopauseRx Appointments Messaging Labs 1 Uploads Medications Community Refer…" at bounding box center [417, 204] width 825 height 398
click at [499, 139] on li "Outside Test" at bounding box center [417, 137] width 335 height 22
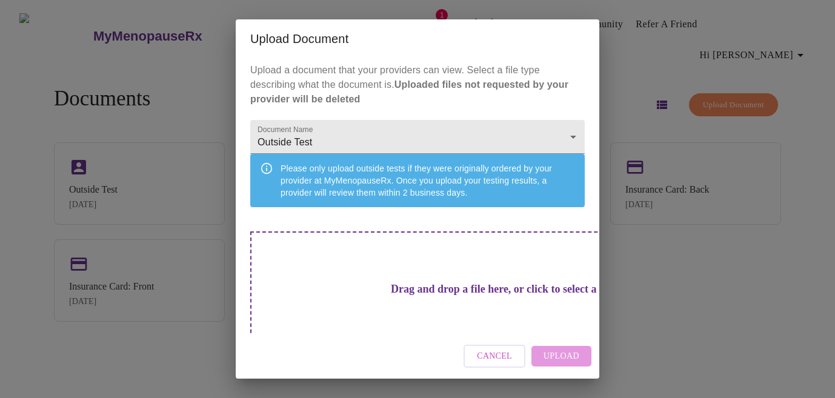
click at [472, 287] on h3 "Drag and drop a file here, or click to select a file" at bounding box center [502, 289] width 335 height 13
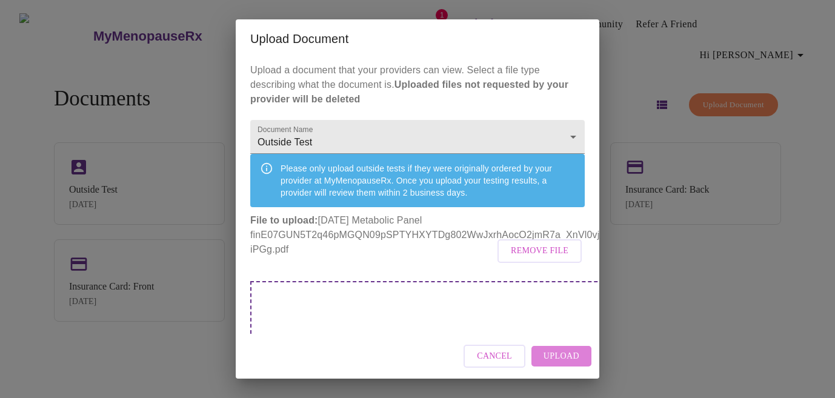
click at [566, 361] on span "Upload" at bounding box center [562, 356] width 36 height 15
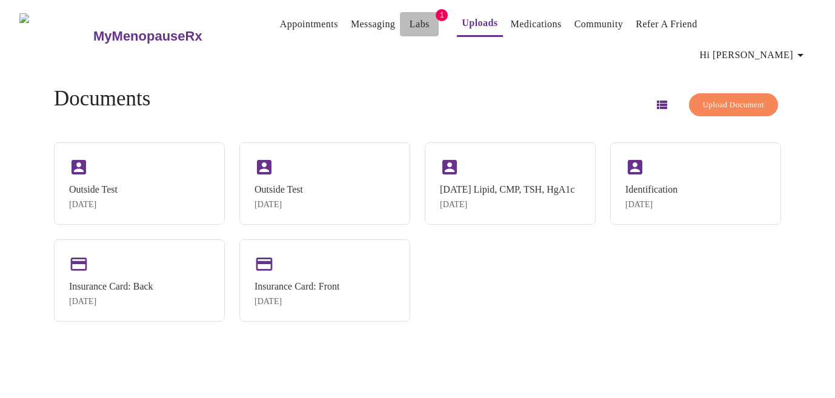
click at [410, 23] on link "Labs" at bounding box center [420, 24] width 20 height 17
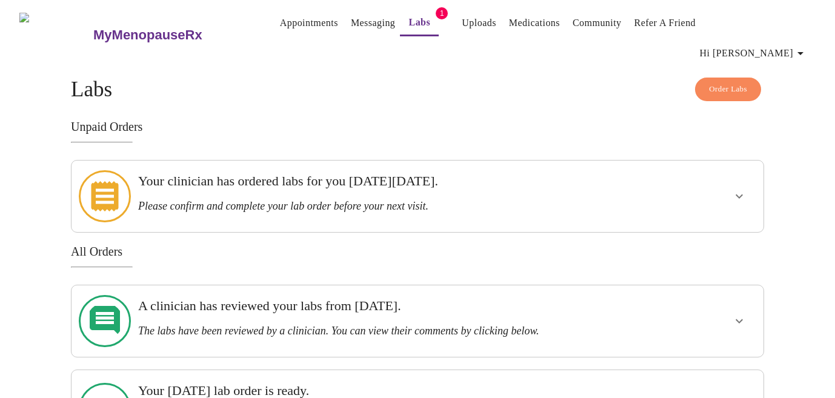
click at [280, 28] on link "Appointments" at bounding box center [309, 23] width 58 height 17
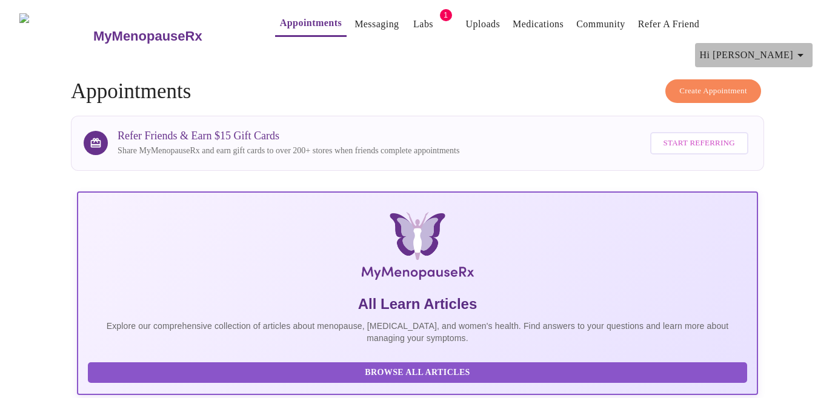
click at [805, 48] on icon "button" at bounding box center [800, 55] width 15 height 15
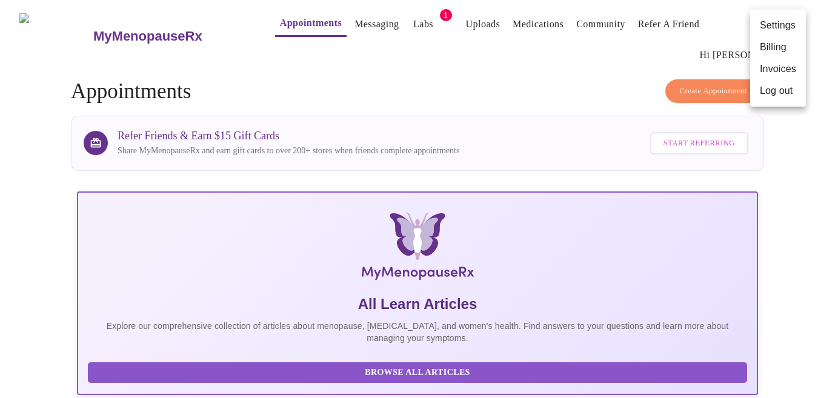
click at [785, 89] on li "Log out" at bounding box center [778, 91] width 56 height 22
